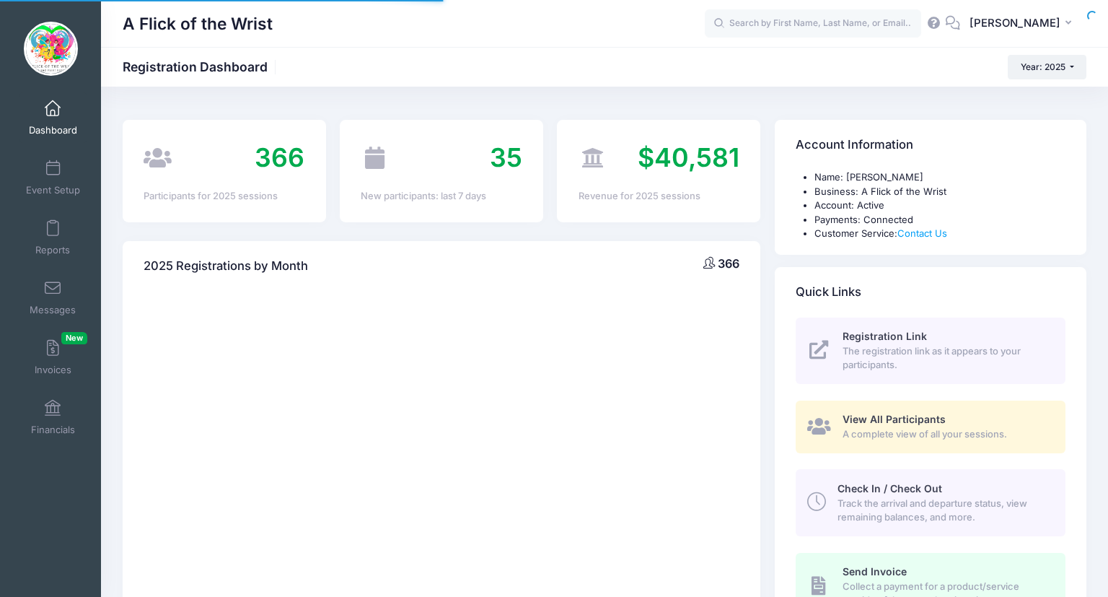
select select
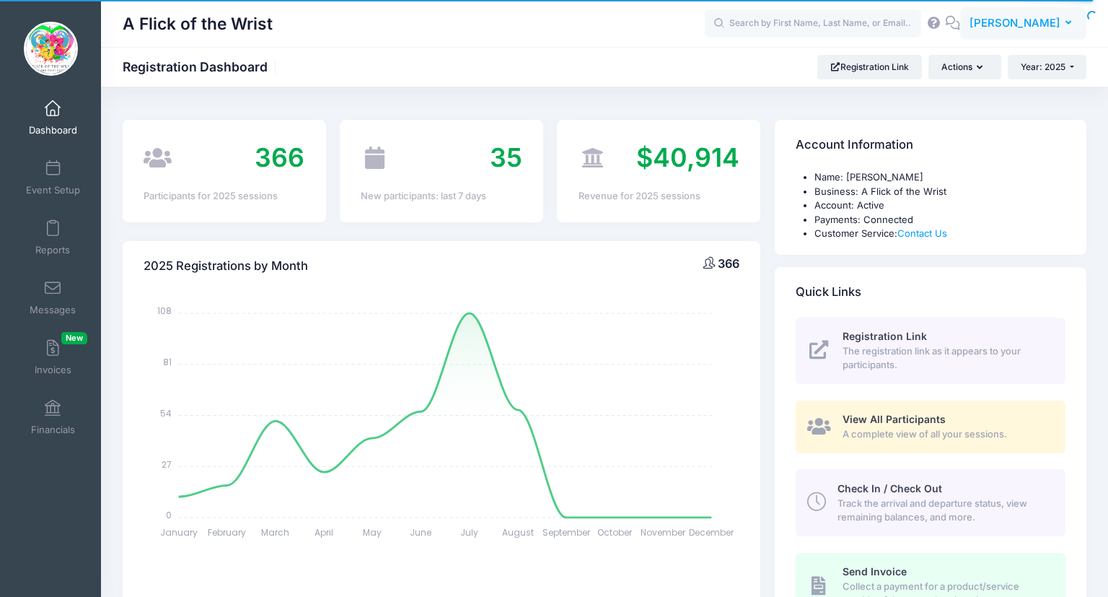
click at [1020, 29] on span "[PERSON_NAME]" at bounding box center [1015, 23] width 91 height 16
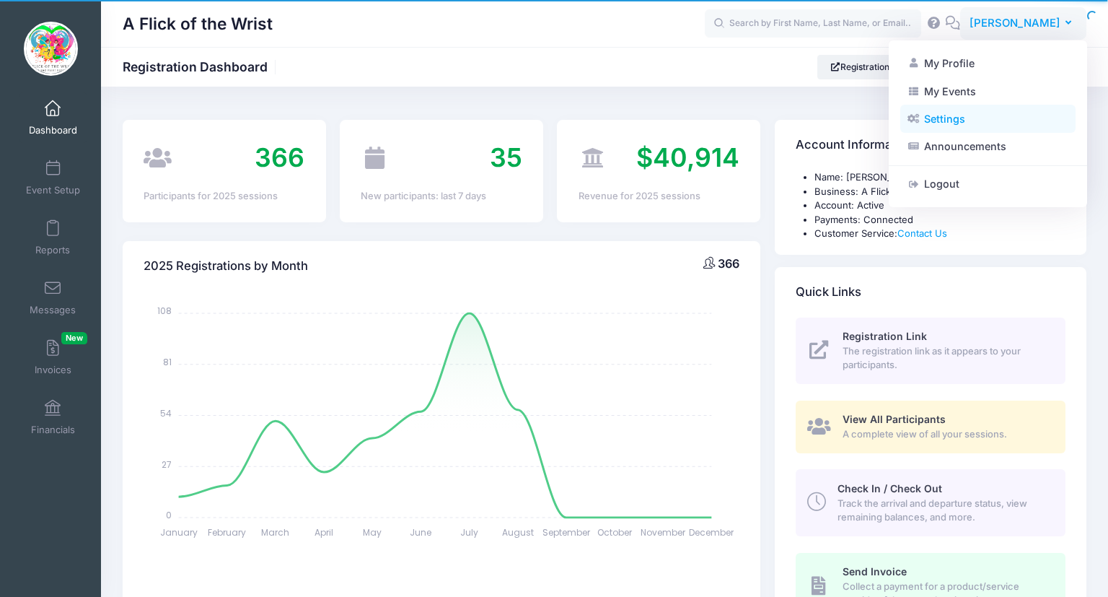
click at [953, 114] on link "Settings" at bounding box center [987, 118] width 175 height 27
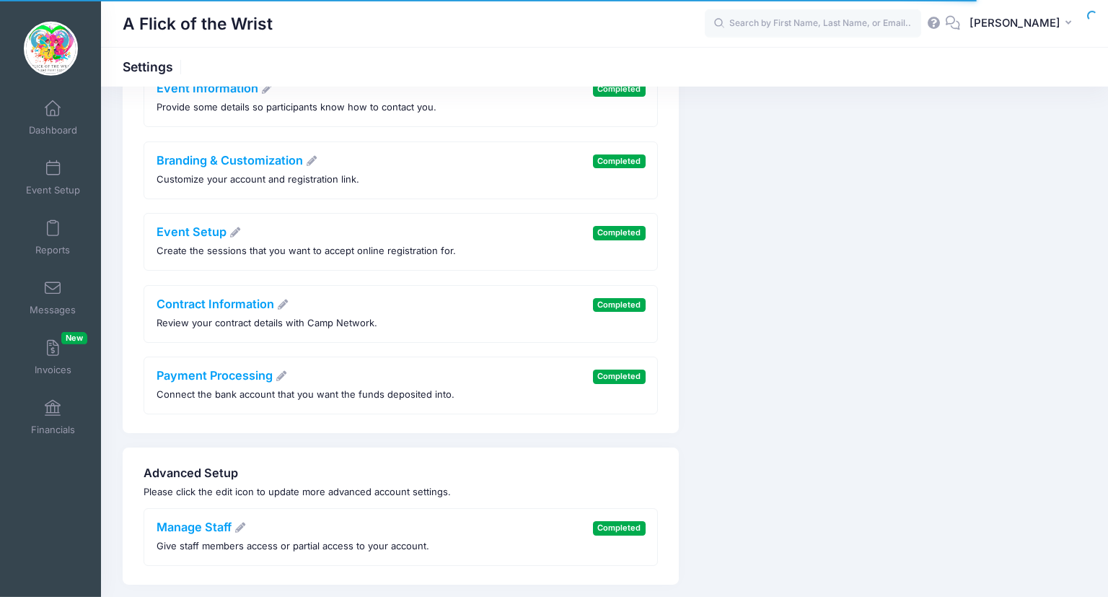
scroll to position [126, 0]
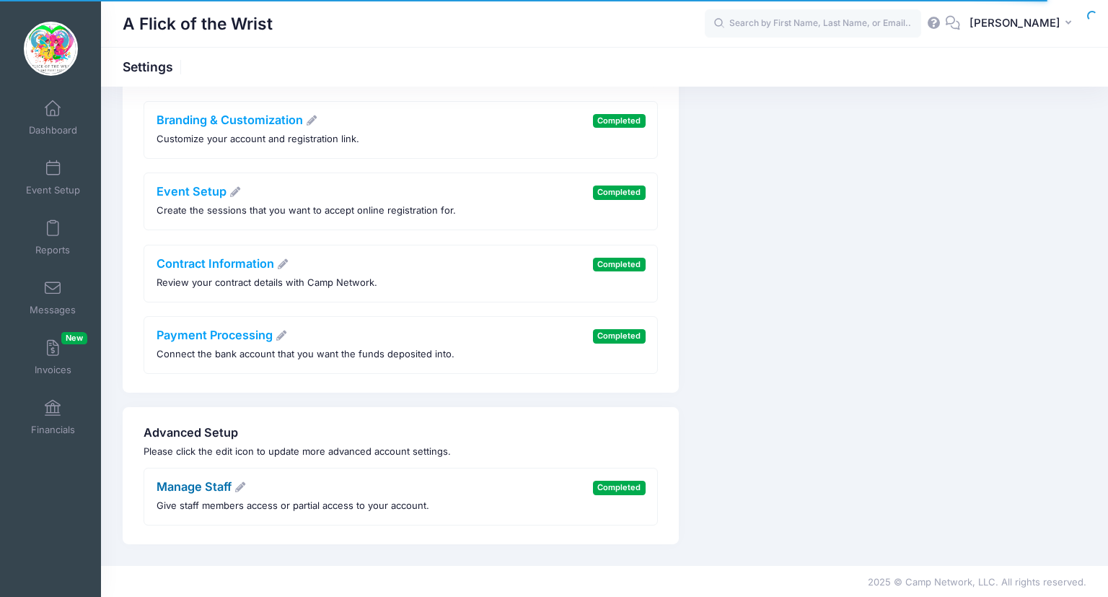
click at [172, 489] on link "Manage Staff" at bounding box center [202, 486] width 90 height 14
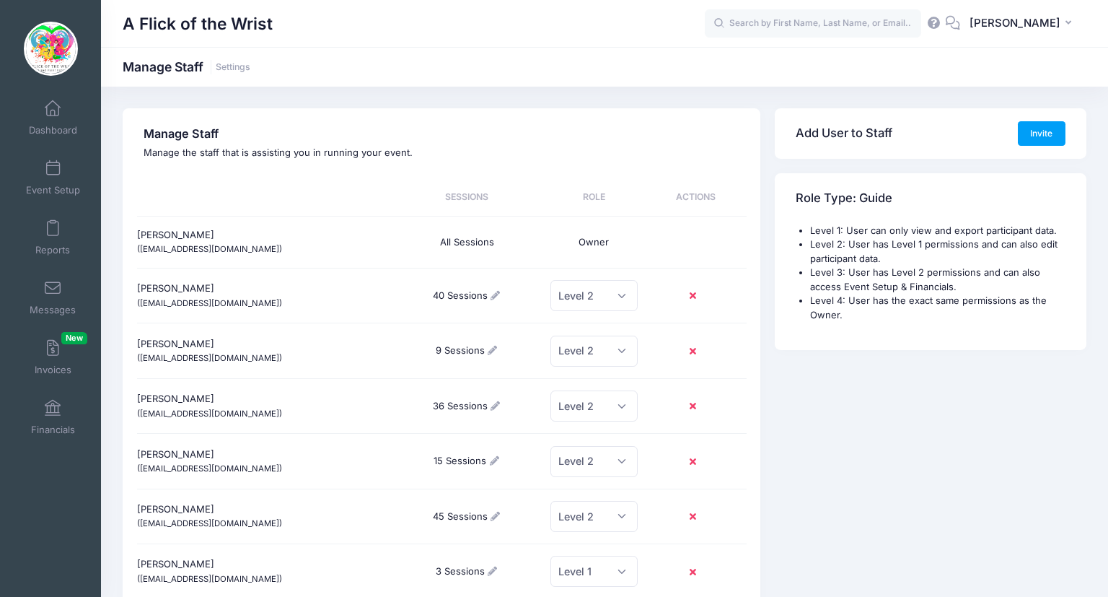
click at [495, 570] on icon at bounding box center [493, 570] width 12 height 9
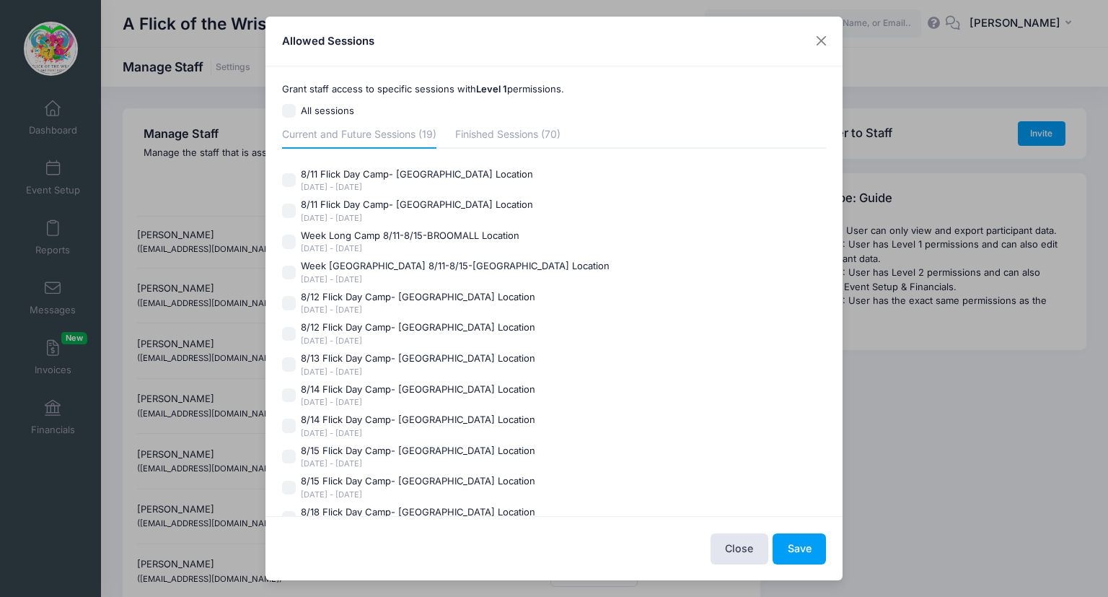
click at [294, 268] on input "Week Long Camp 8/11-8/15-MALVERN Location Aug 11 - Aug 15, 2025" at bounding box center [289, 273] width 14 height 14
checkbox input "true"
click at [290, 325] on label "8/12 Flick Day Camp- MALVERN Location Aug 12 - Aug 12, 2025" at bounding box center [554, 333] width 545 height 26
click at [290, 327] on input "8/12 Flick Day Camp- MALVERN Location Aug 12 - Aug 12, 2025" at bounding box center [289, 334] width 14 height 14
checkbox input "true"
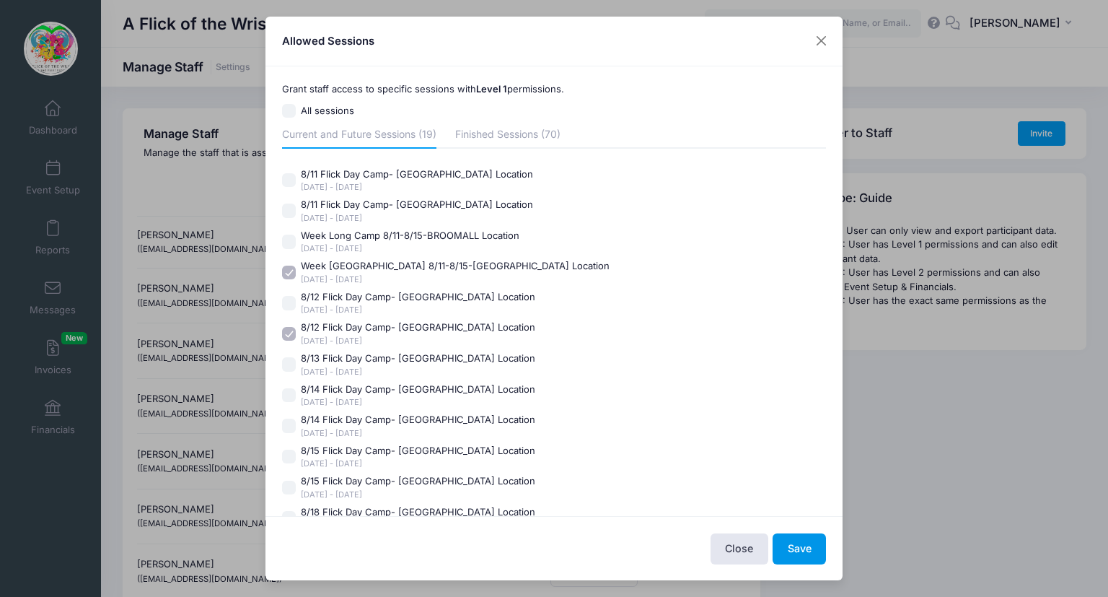
click at [806, 558] on button "Save" at bounding box center [799, 548] width 53 height 31
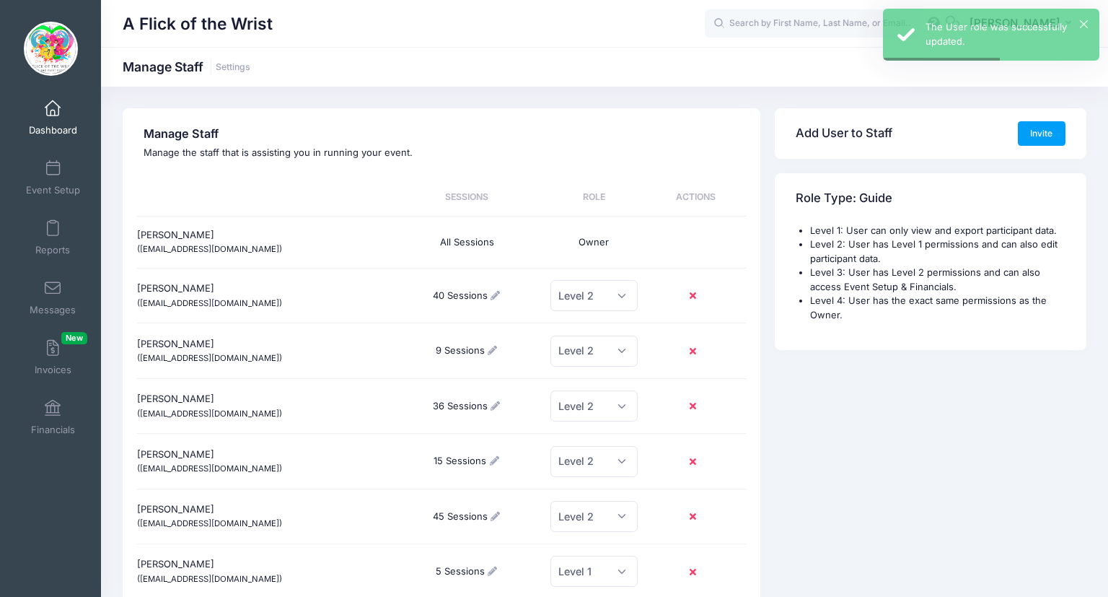
click at [49, 118] on link "Dashboard" at bounding box center [53, 117] width 69 height 51
